Goal: Information Seeking & Learning: Check status

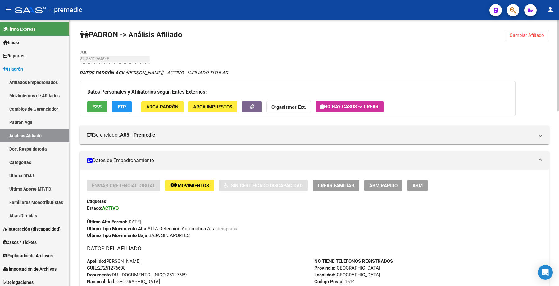
click at [518, 39] on button "Cambiar Afiliado" at bounding box center [526, 35] width 44 height 11
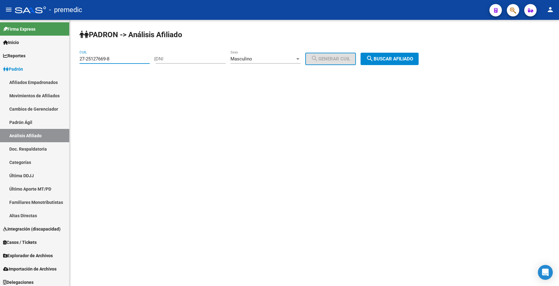
drag, startPoint x: 116, startPoint y: 61, endPoint x: 235, endPoint y: 84, distance: 121.1
click at [62, 63] on mat-sidenav-container "Firma Express Inicio Calendario SSS Instructivos Contacto OS Reportes Padrón Tr…" at bounding box center [279, 153] width 559 height 267
paste input "94525950-2"
type input "27-94525950-2"
click at [402, 64] on button "search Buscar afiliado" at bounding box center [389, 59] width 58 height 12
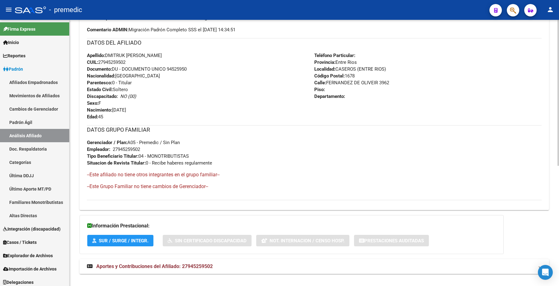
scroll to position [220, 0]
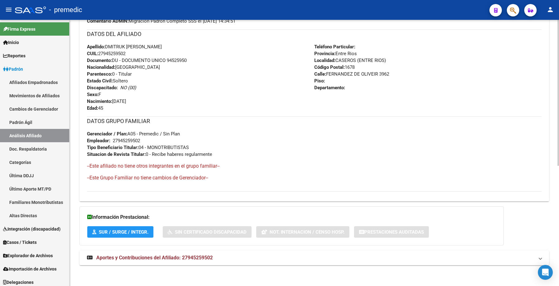
click at [128, 266] on div "DATOS PADRÓN ÁGIL: DMITRUK [PERSON_NAME] - | ACTIVO | AFILIADO TITULAR Datos Pe…" at bounding box center [313, 61] width 469 height 423
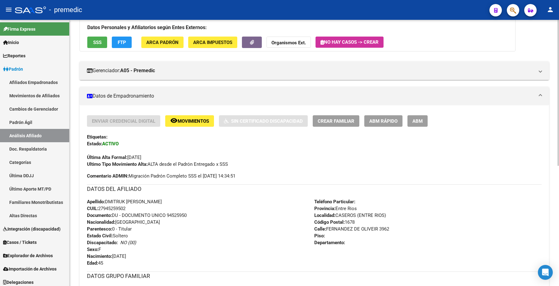
click at [200, 117] on button "remove_red_eye Movimientos" at bounding box center [189, 120] width 49 height 11
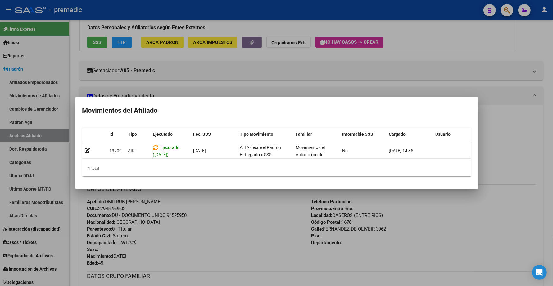
click at [375, 65] on div at bounding box center [276, 143] width 553 height 286
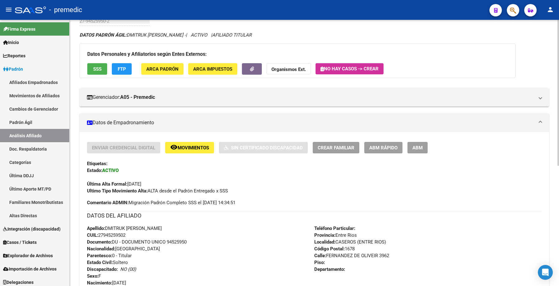
scroll to position [0, 0]
